Goal: Navigation & Orientation: Find specific page/section

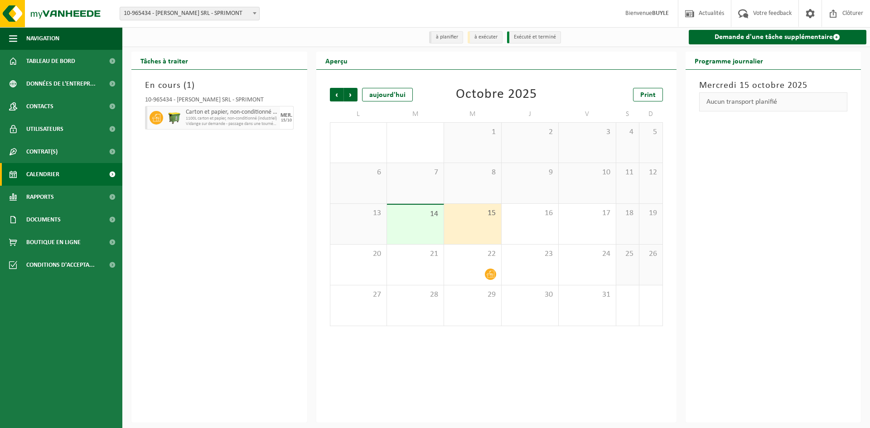
click at [191, 147] on div "En cours ( 1 ) 10-965434 - BUYLE CHRISTIAN SRL - SPRIMONT Carton et papier, non…" at bounding box center [219, 246] width 176 height 353
click at [799, 38] on link "Demande d'une tâche supplémentaire" at bounding box center [778, 37] width 178 height 15
click at [202, 278] on div "En cours ( 1 ) 10-965434 - BUYLE CHRISTIAN SRL - SPRIMONT Carton et papier, non…" at bounding box center [219, 246] width 176 height 353
click at [204, 118] on span "1100L carton et papier, non-conditionné (industriel)" at bounding box center [232, 118] width 92 height 5
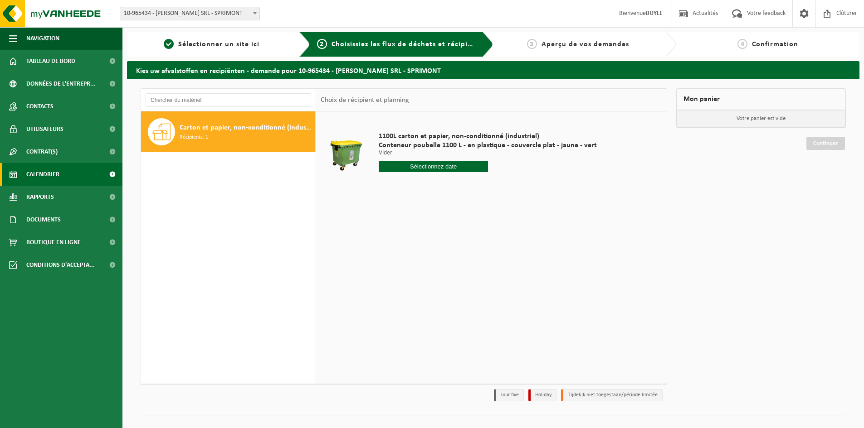
click at [44, 173] on span "Calendrier" at bounding box center [42, 174] width 33 height 23
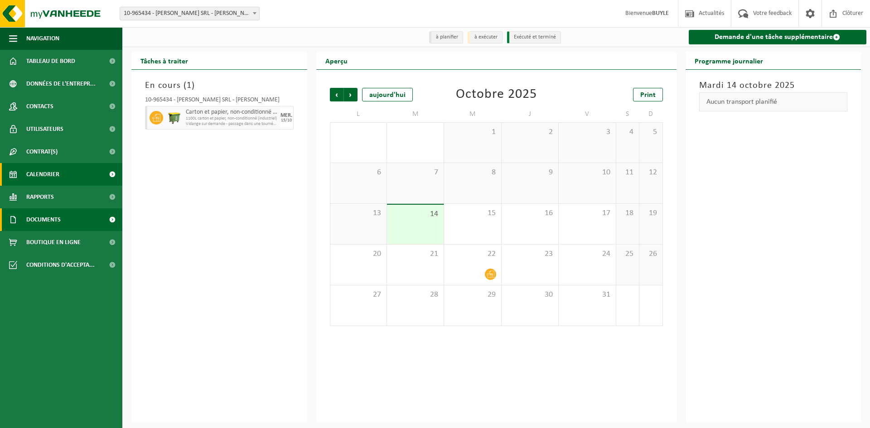
click at [51, 225] on span "Documents" at bounding box center [43, 220] width 34 height 23
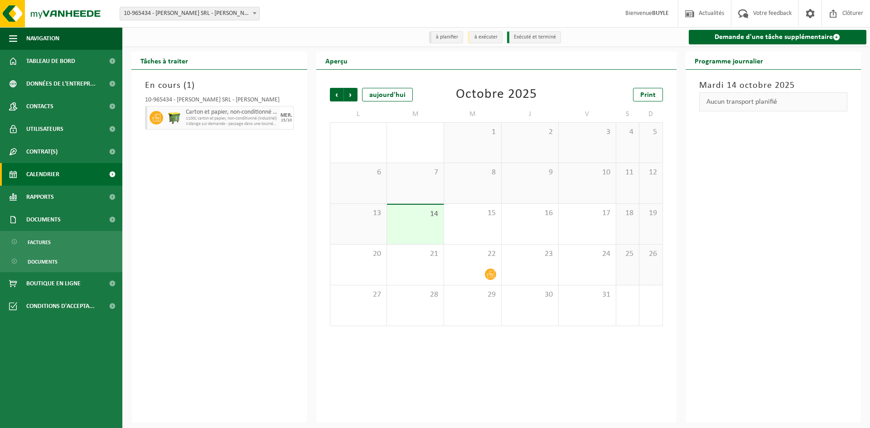
click at [54, 176] on span "Calendrier" at bounding box center [42, 174] width 33 height 23
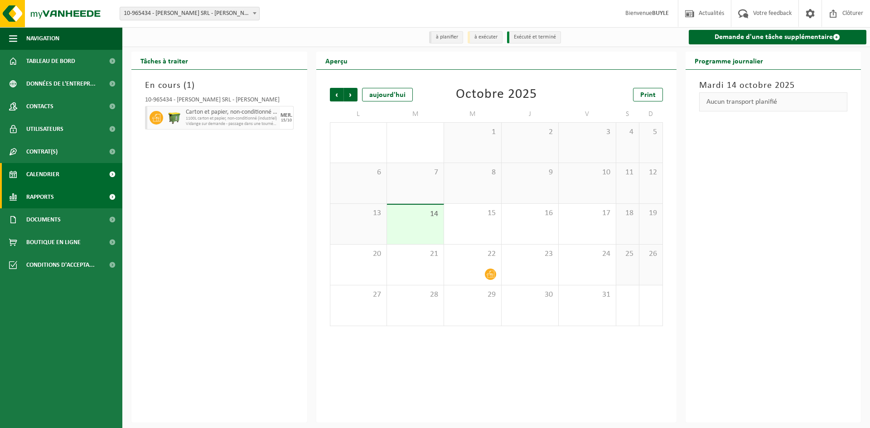
click at [49, 202] on span "Rapports" at bounding box center [40, 197] width 28 height 23
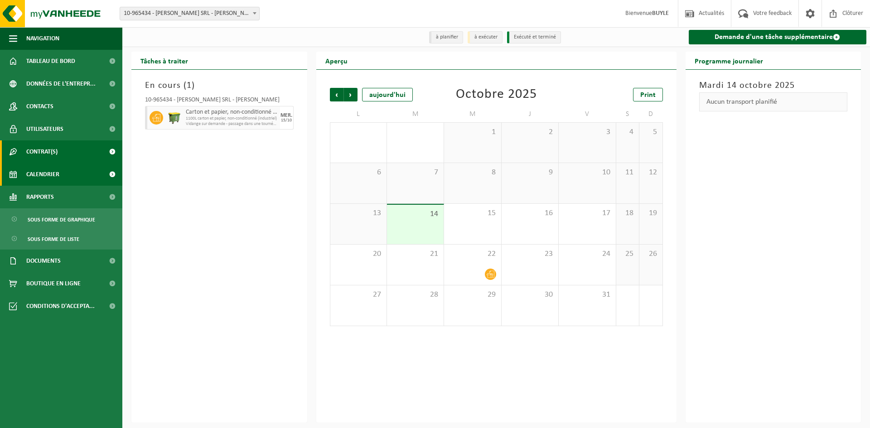
click at [46, 151] on span "Contrat(s)" at bounding box center [41, 152] width 31 height 23
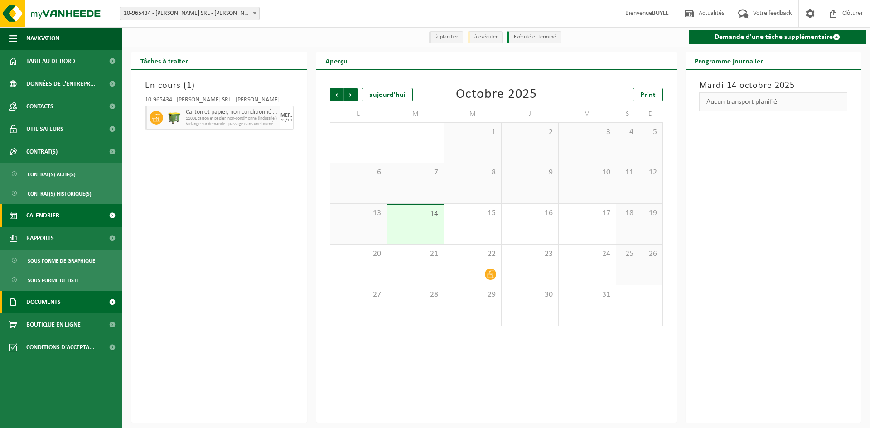
click at [43, 305] on span "Documents" at bounding box center [43, 302] width 34 height 23
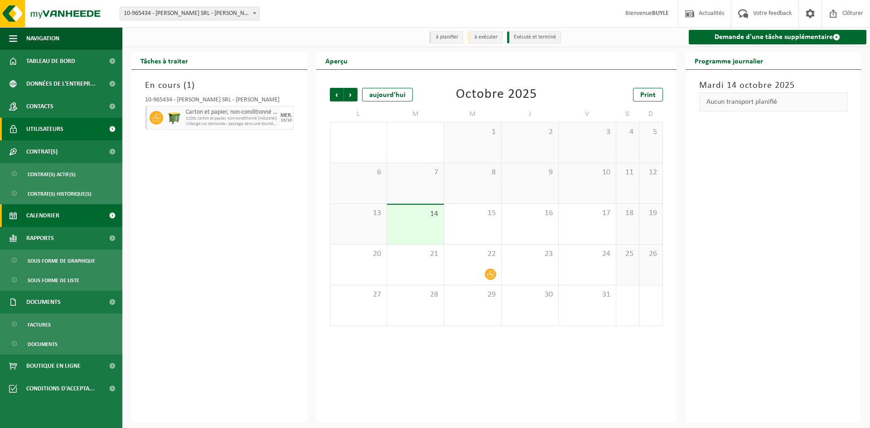
click at [48, 128] on span "Utilisateurs" at bounding box center [44, 129] width 37 height 23
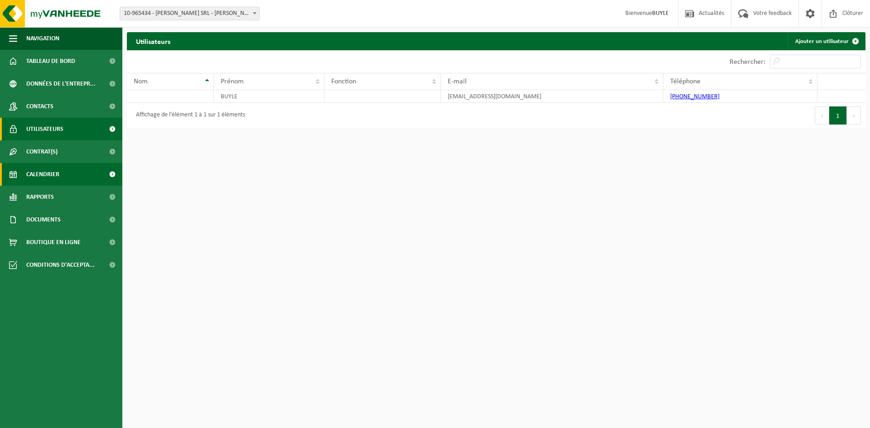
click at [44, 175] on span "Calendrier" at bounding box center [42, 174] width 33 height 23
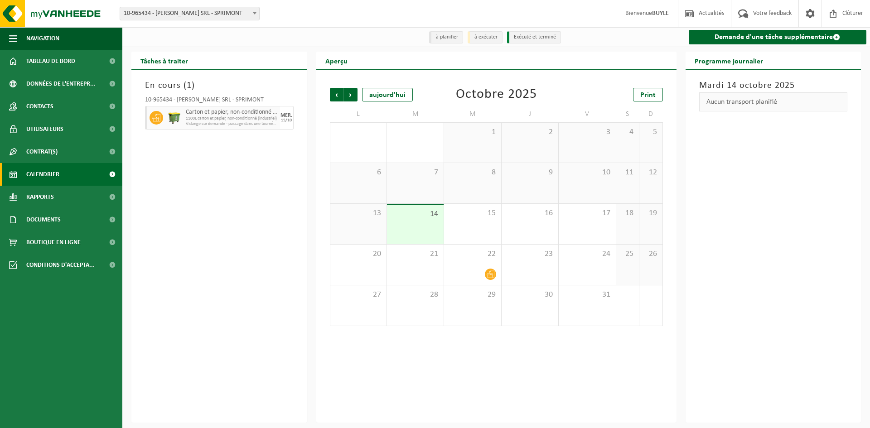
click at [245, 117] on span "1100L carton et papier, non-conditionné (industriel)" at bounding box center [232, 118] width 92 height 5
click at [205, 202] on div "En cours ( 1 ) 10-965434 - [PERSON_NAME] SRL - SPRIMONT Carton et papier, non-c…" at bounding box center [219, 246] width 176 height 353
click at [285, 120] on div "15/10" at bounding box center [286, 120] width 11 height 5
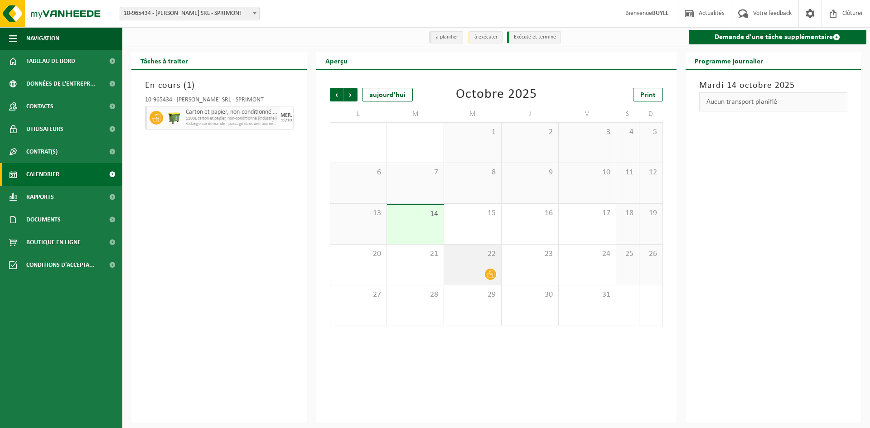
click at [478, 267] on div "22" at bounding box center [472, 265] width 57 height 40
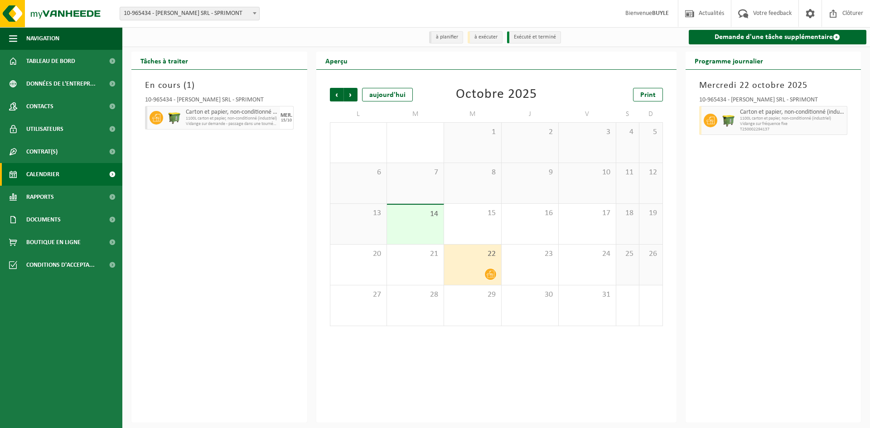
click at [788, 222] on div "[DATE] 10-965434 - [PERSON_NAME] SRL - SPRIMONT Carton et papier, non-condition…" at bounding box center [774, 246] width 176 height 353
